Goal: Information Seeking & Learning: Learn about a topic

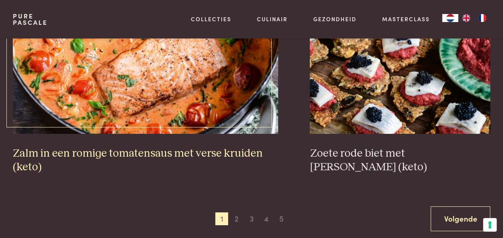
scroll to position [1420, 0]
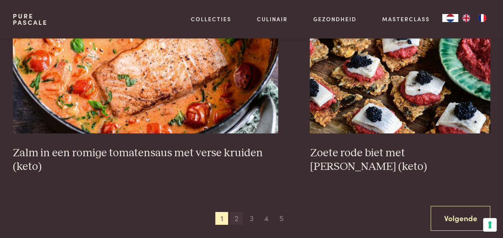
click at [237, 212] on span "2" at bounding box center [236, 218] width 13 height 13
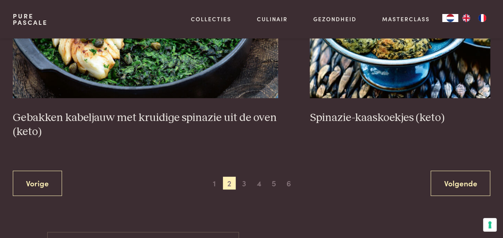
scroll to position [1473, 0]
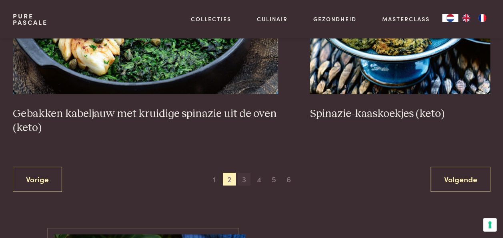
click at [243, 173] on span "3" at bounding box center [244, 179] width 13 height 13
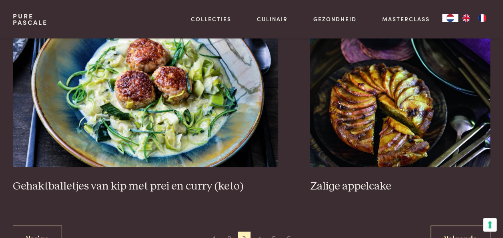
scroll to position [1456, 0]
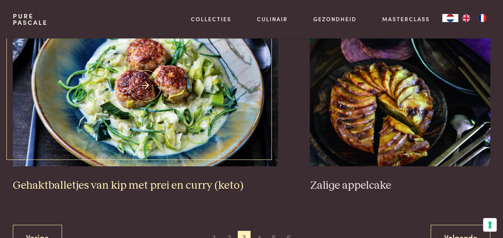
click at [224, 179] on h3 "Gehaktballetjes van kip met prei en curry (keto)" at bounding box center [145, 186] width 265 height 14
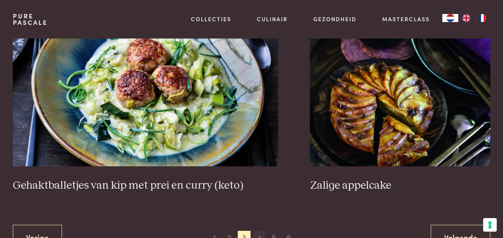
click at [260, 231] on span "4" at bounding box center [259, 237] width 13 height 13
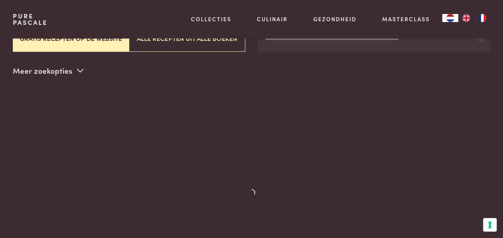
scroll to position [184, 0]
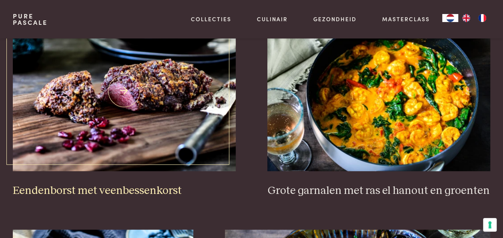
scroll to position [273, 0]
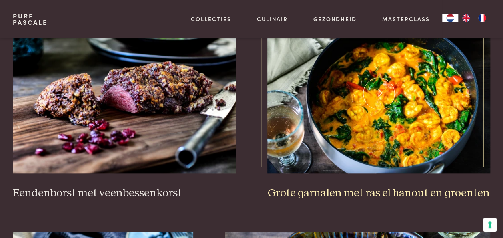
click at [385, 138] on img at bounding box center [378, 93] width 223 height 160
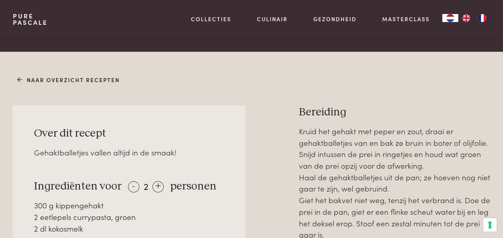
scroll to position [277, 0]
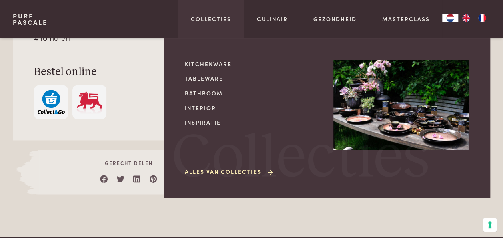
scroll to position [487, 0]
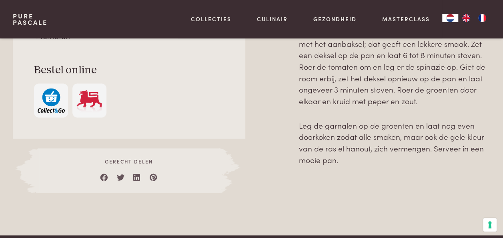
click at [125, 179] on div "Naar overzicht recepten Over dit recept Wil je verrassen in een mum van tijd? […" at bounding box center [251, 30] width 503 height 410
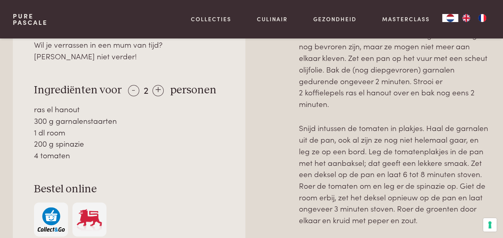
scroll to position [352, 0]
